Goal: Check status: Check status

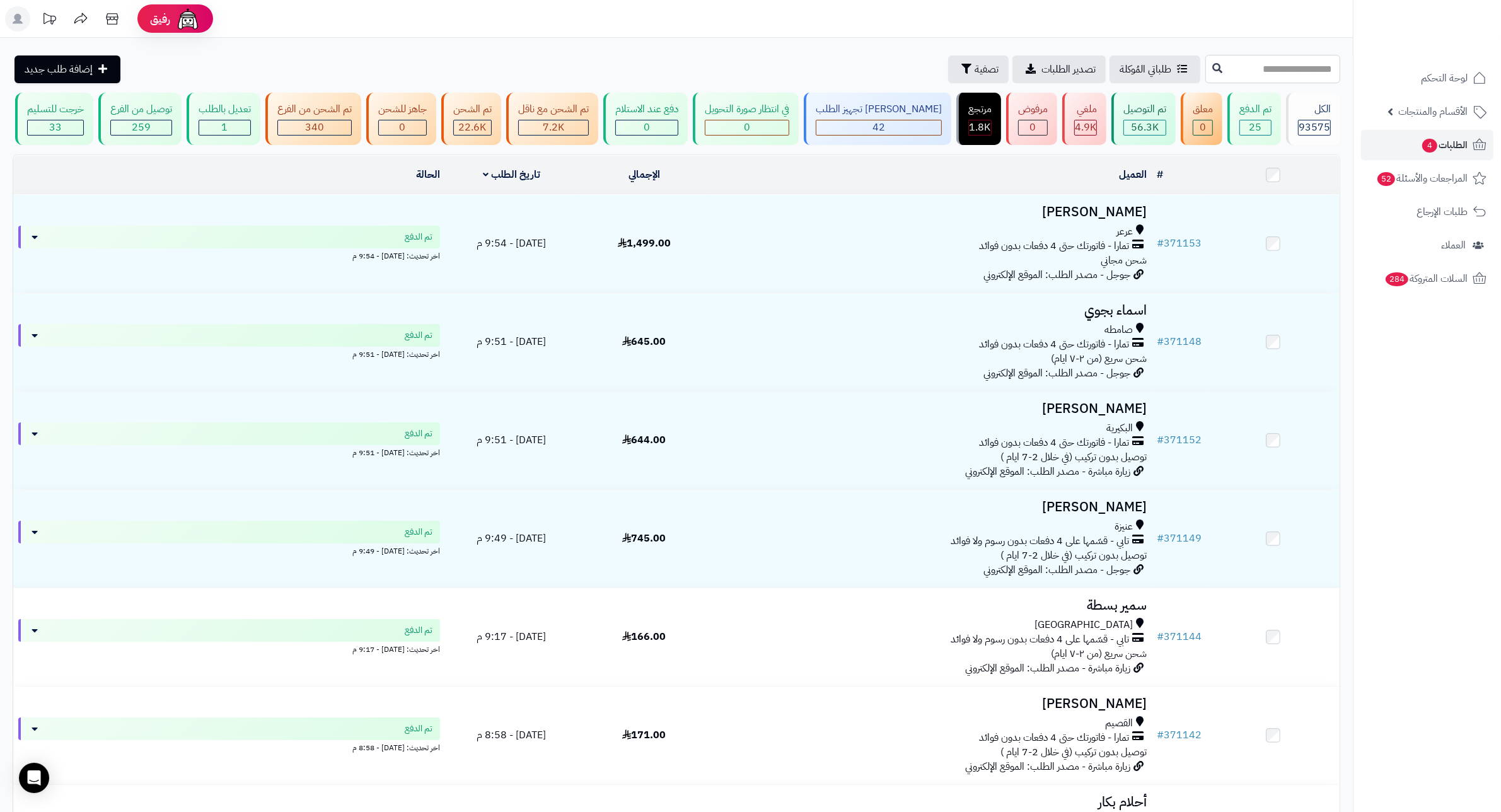
click at [1281, 62] on input "text" at bounding box center [1272, 69] width 135 height 28
click at [1269, 36] on header "رفيق ! الطلبات معالجة مكتمل إرجاع المنتجات العملاء المتواجدون الان 224299 عملاء…" at bounding box center [750, 19] width 1501 height 38
click at [1282, 69] on input "text" at bounding box center [1272, 69] width 135 height 28
click at [975, 70] on span "تصفية" at bounding box center [986, 68] width 24 height 15
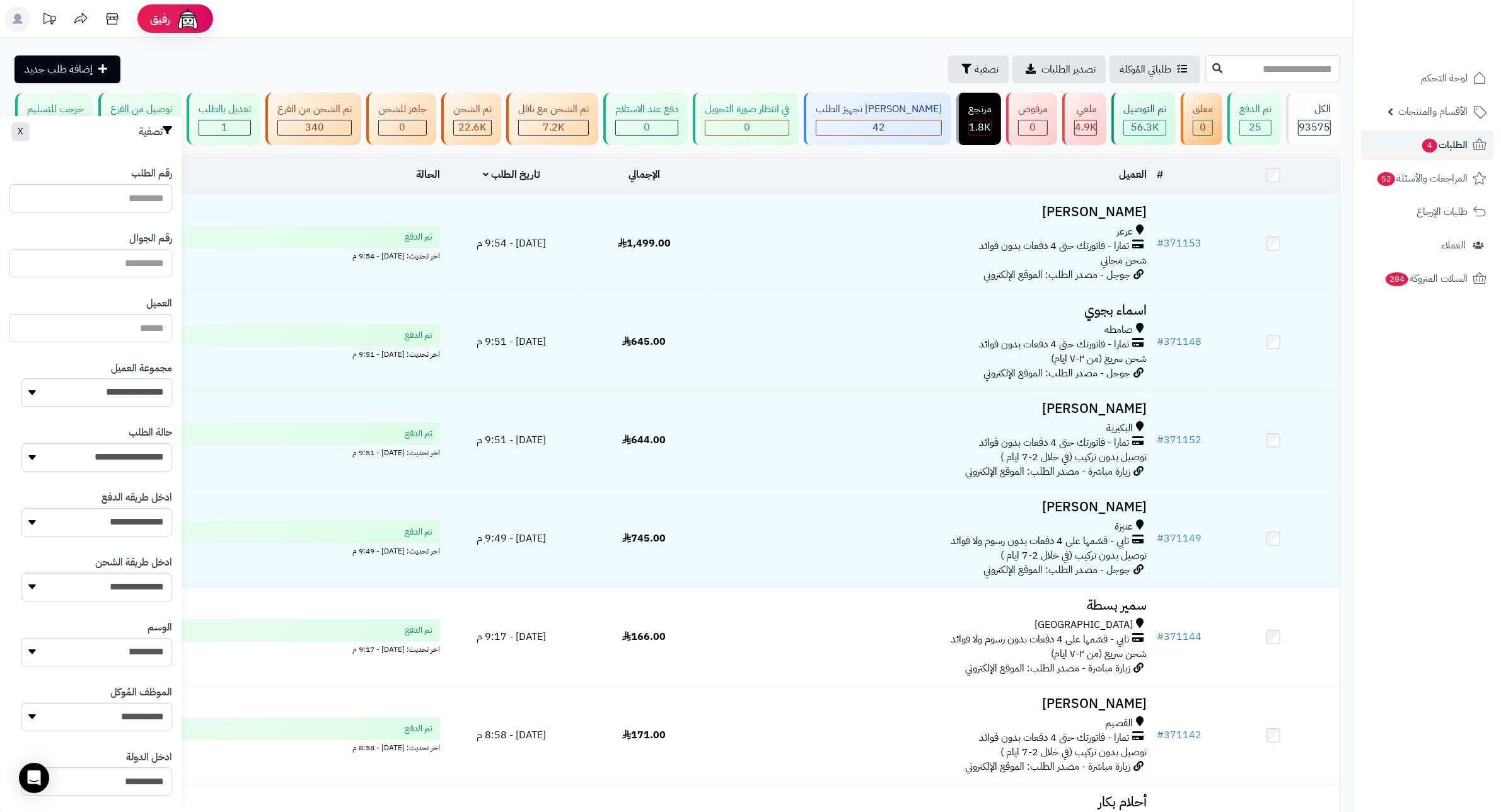
click at [136, 268] on input "text" at bounding box center [90, 263] width 163 height 28
type input "*********"
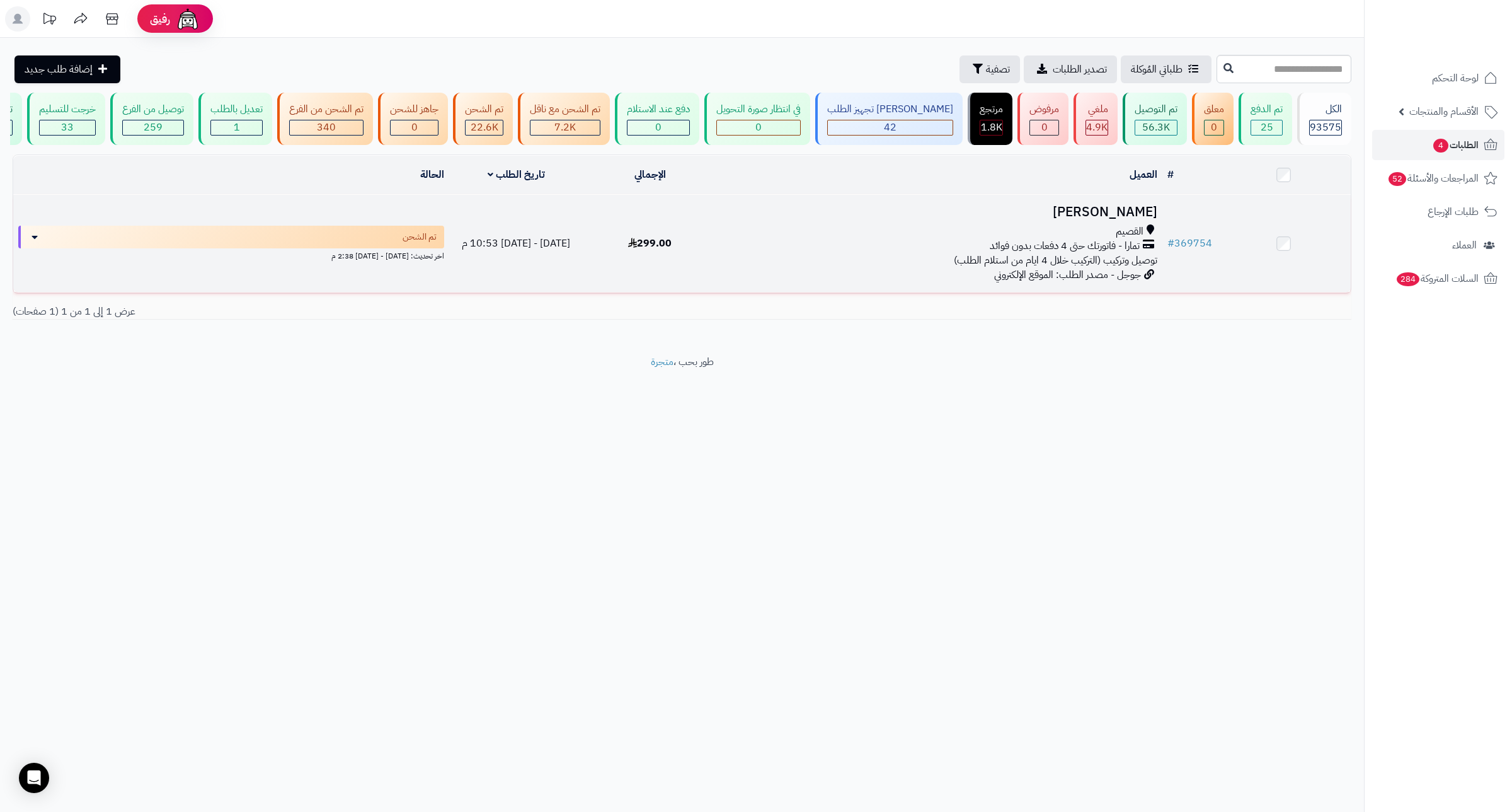
click at [1142, 219] on h3 "ريم الحربي" at bounding box center [940, 212] width 436 height 14
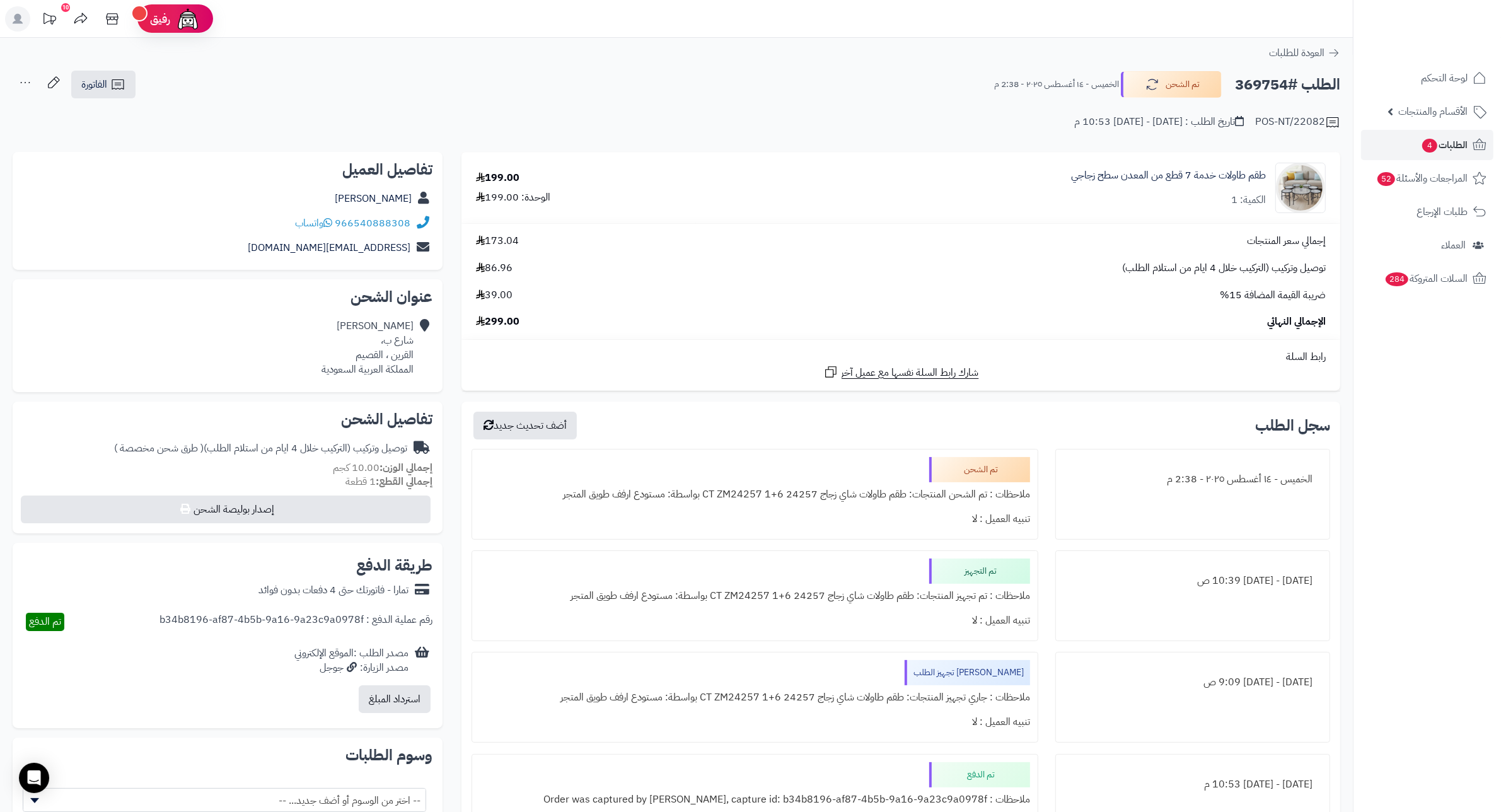
click at [1268, 83] on h2 "الطلب #369754" at bounding box center [1287, 85] width 105 height 26
click at [1087, 241] on div "إجمالي سعر المنتجات 173.04" at bounding box center [901, 241] width 868 height 14
